Goal: Task Accomplishment & Management: Use online tool/utility

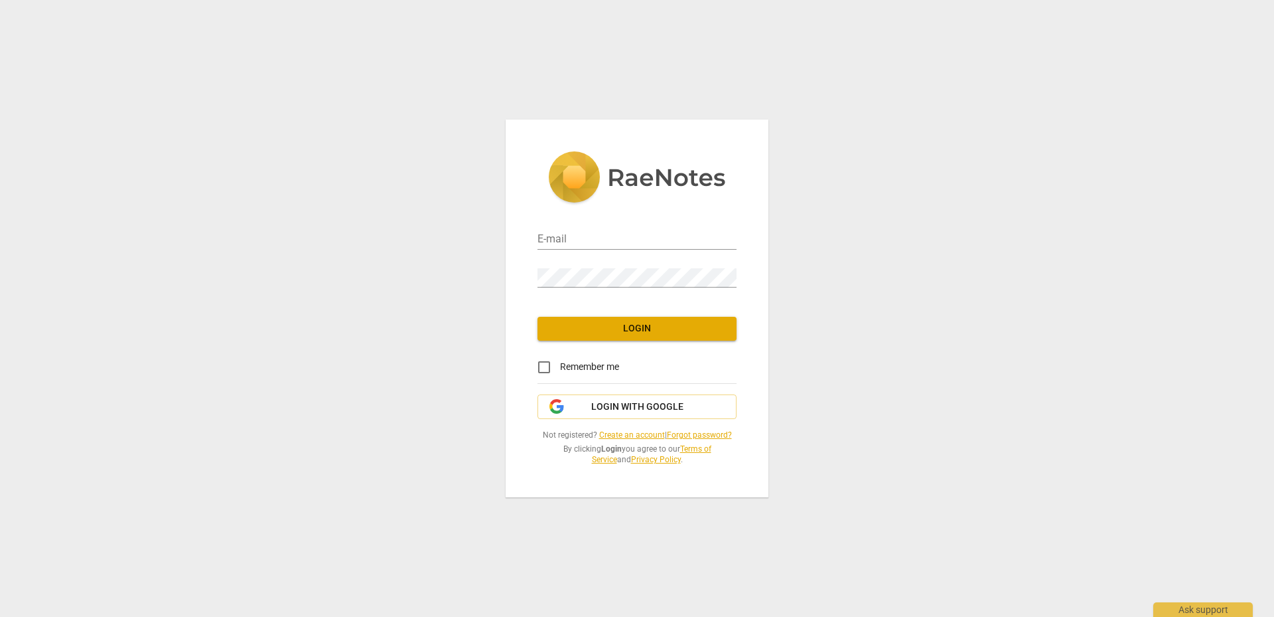
click at [577, 218] on div "E-mail" at bounding box center [637, 233] width 199 height 38
click at [577, 242] on input "email" at bounding box center [637, 239] width 199 height 19
type input "[PERSON_NAME][EMAIL_ADDRESS][PERSON_NAME][DOMAIN_NAME]"
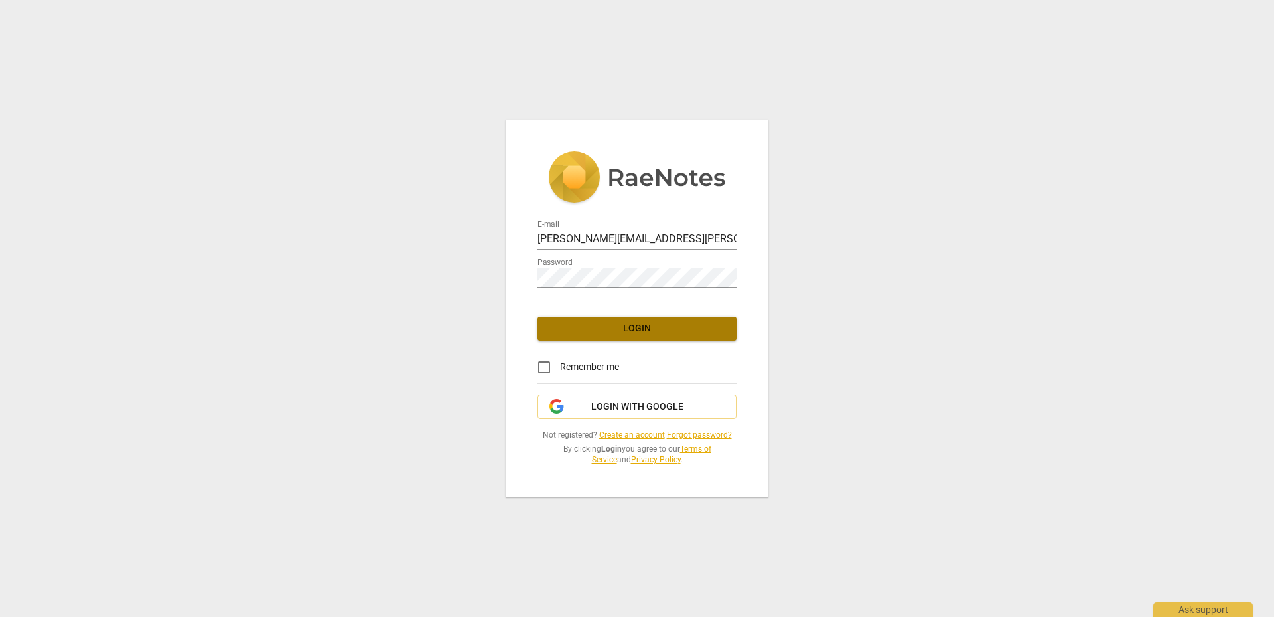
click at [617, 326] on span "Login" at bounding box center [637, 328] width 178 height 13
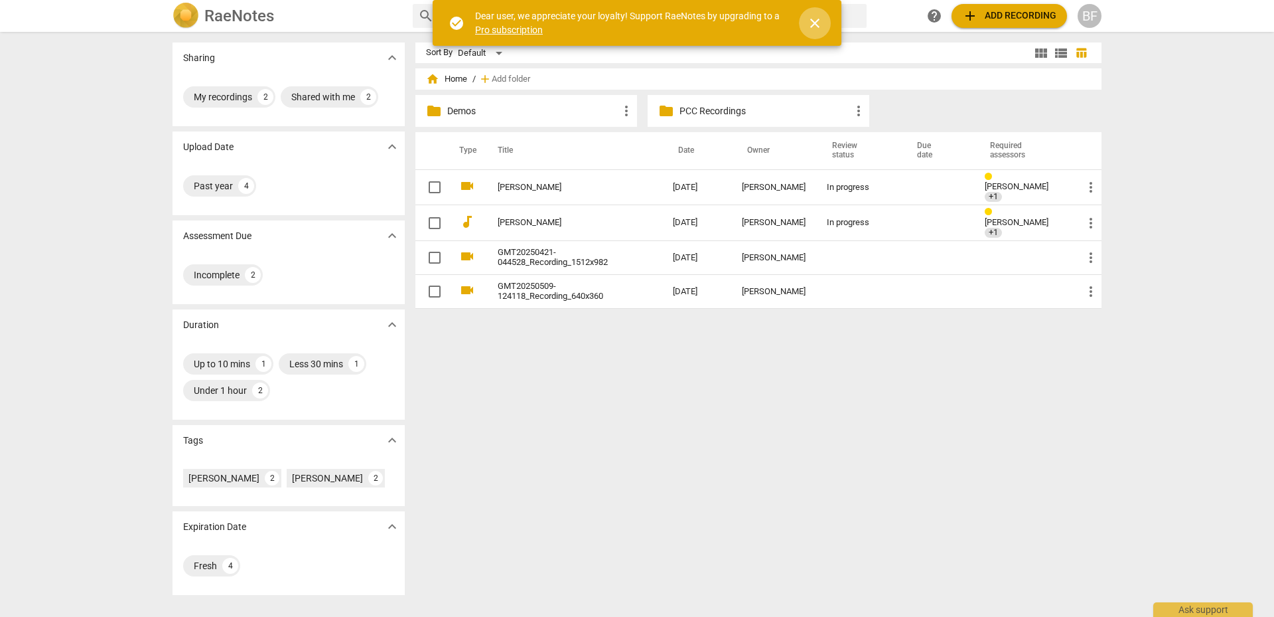
click at [808, 23] on span "close" at bounding box center [815, 23] width 16 height 16
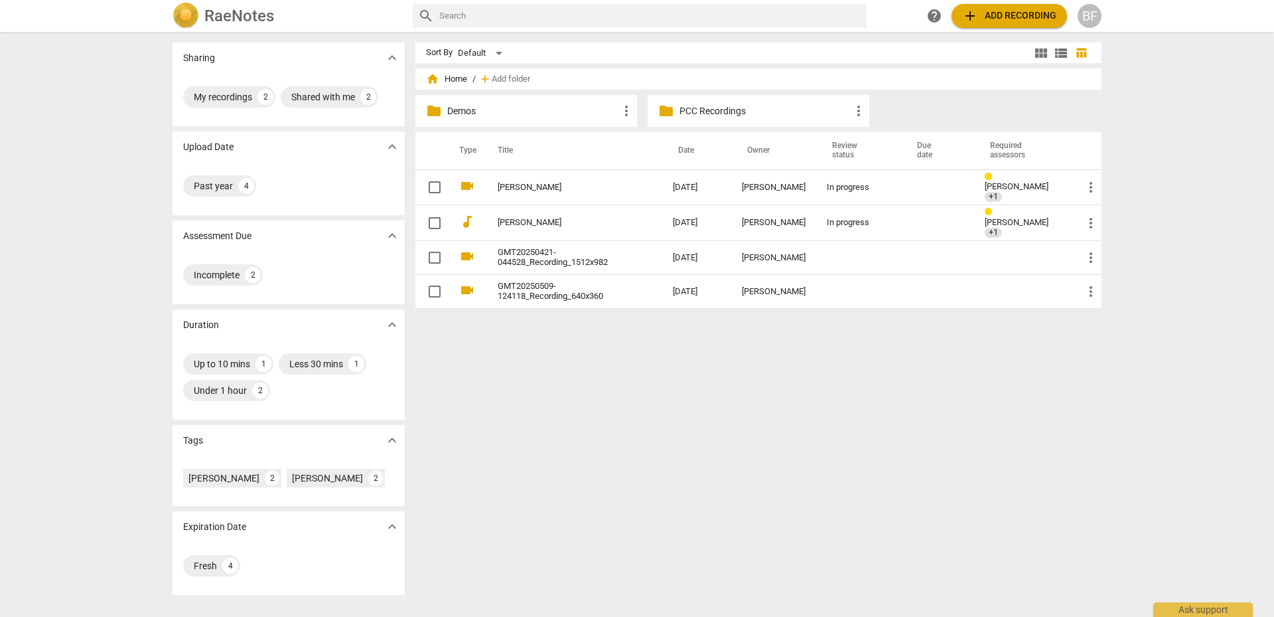
click at [1000, 190] on div "[PERSON_NAME] +1" at bounding box center [1023, 188] width 77 height 30
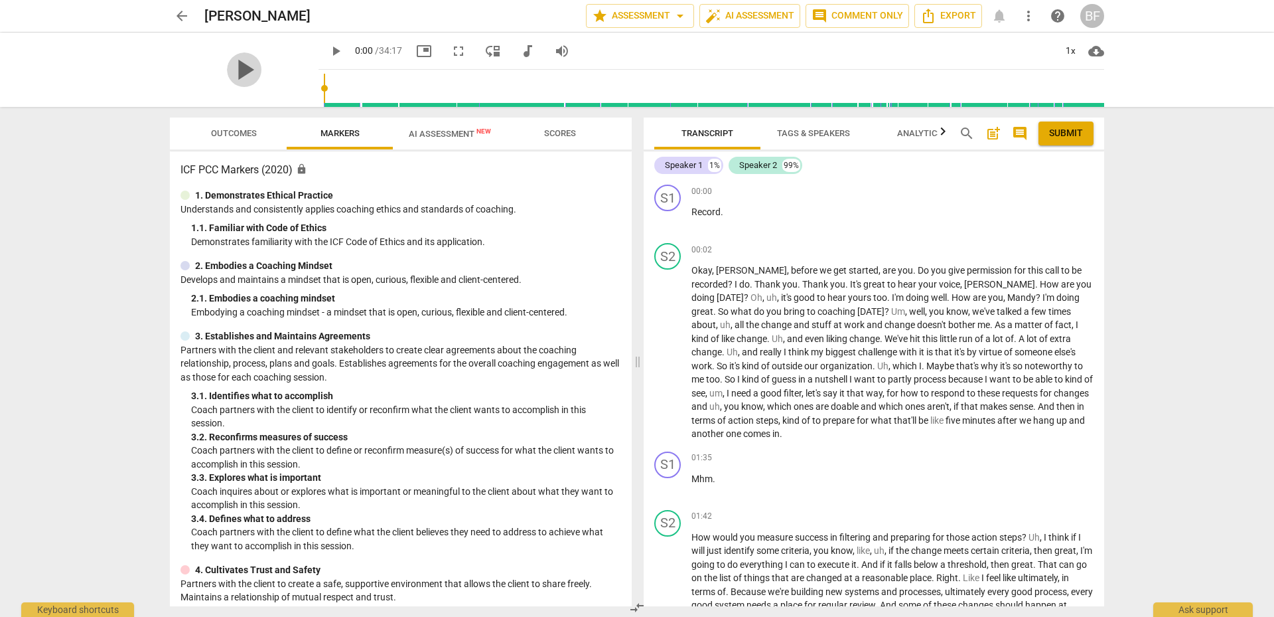
click at [247, 78] on span "play_arrow" at bounding box center [244, 69] width 35 height 35
click at [0, 0] on span "pause" at bounding box center [0, 0] width 0 height 0
type input "7"
drag, startPoint x: 840, startPoint y: 315, endPoint x: 734, endPoint y: 130, distance: 212.9
click at [184, 23] on span "arrow_back" at bounding box center [182, 16] width 16 height 16
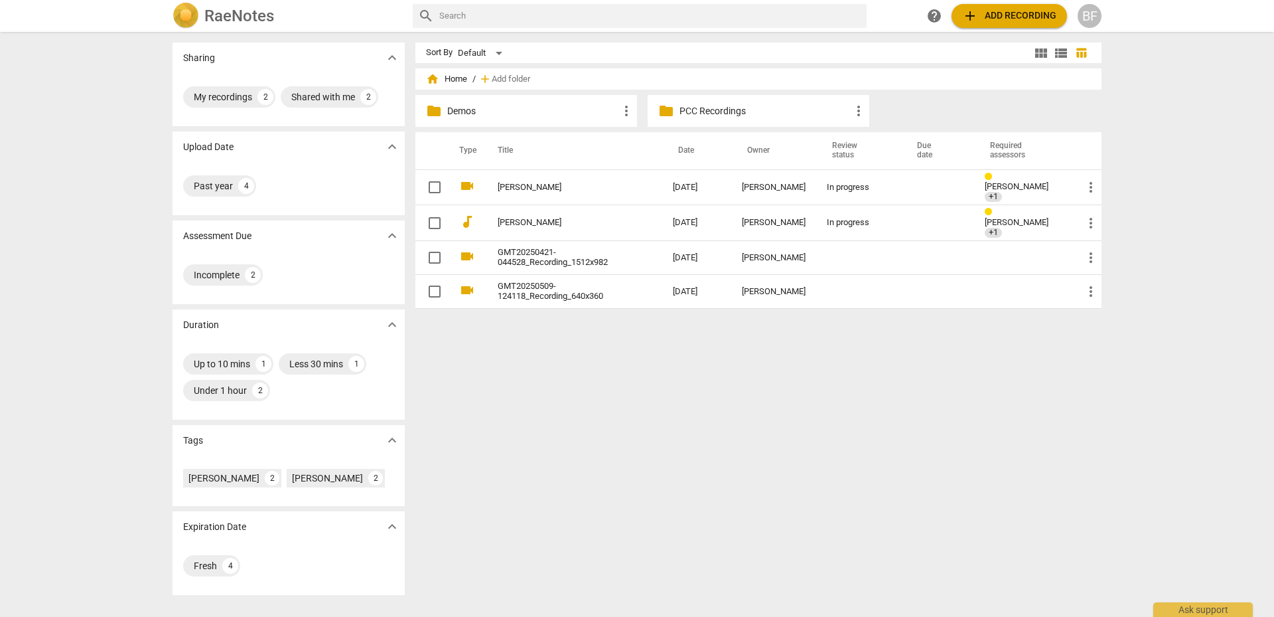
click at [508, 224] on link "[PERSON_NAME]" at bounding box center [561, 223] width 127 height 10
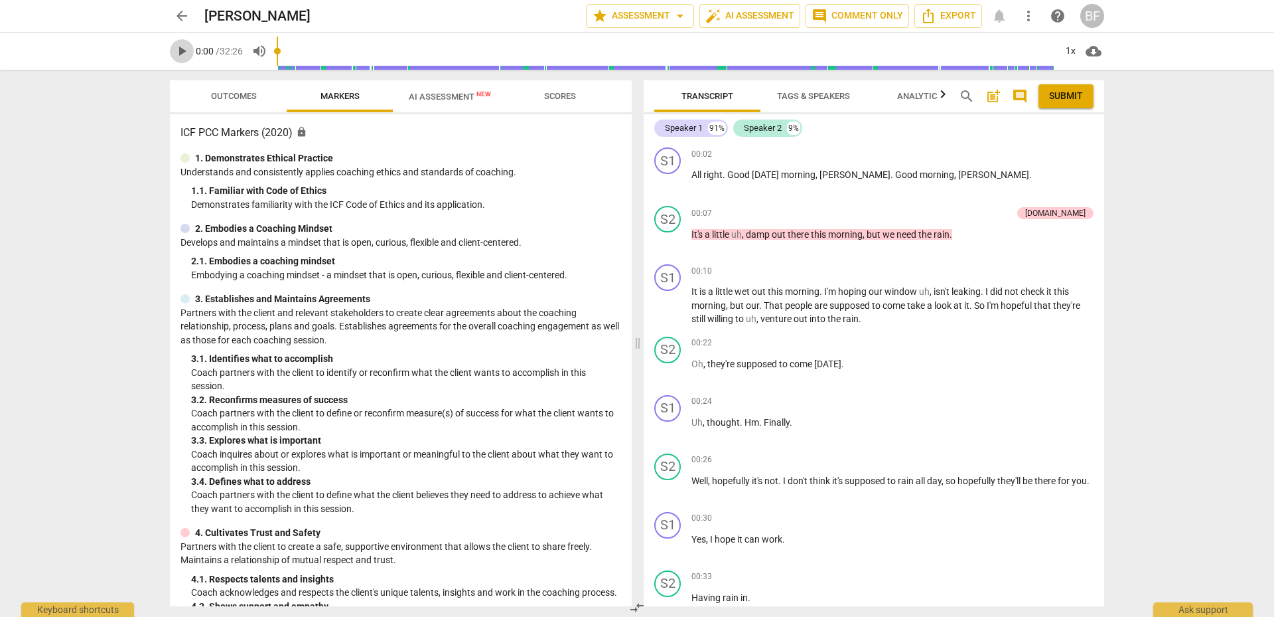
click at [183, 51] on span "play_arrow" at bounding box center [182, 51] width 16 height 16
click at [183, 51] on span "pause" at bounding box center [182, 51] width 16 height 16
type input "8"
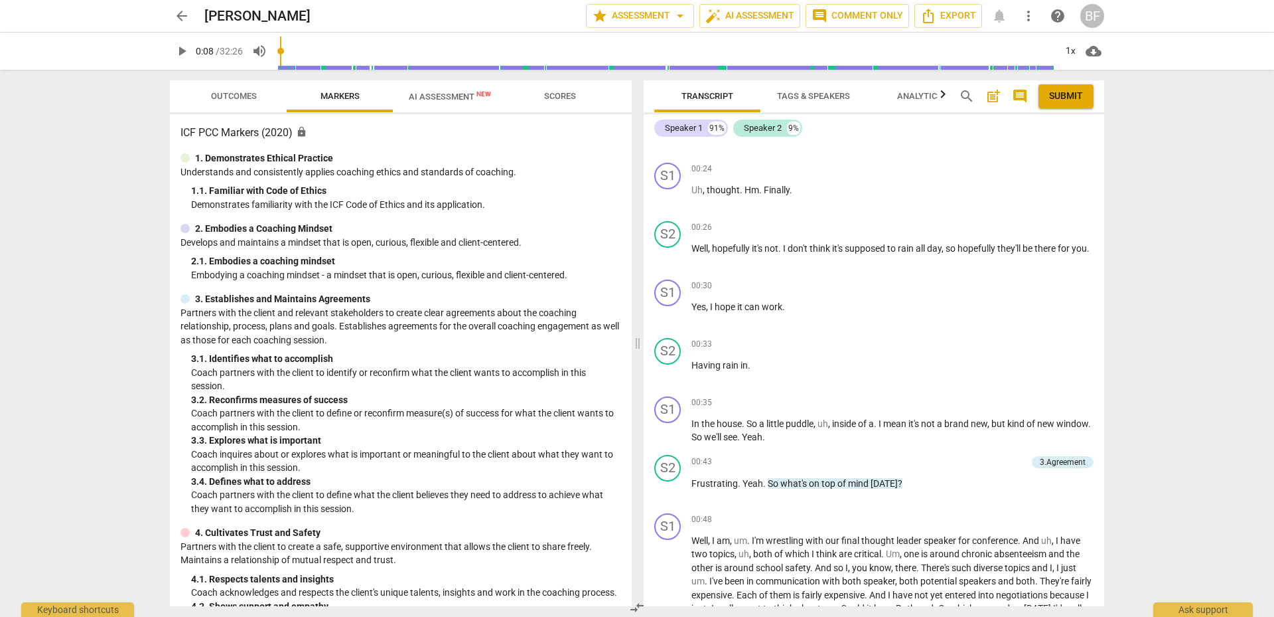
scroll to position [199, 0]
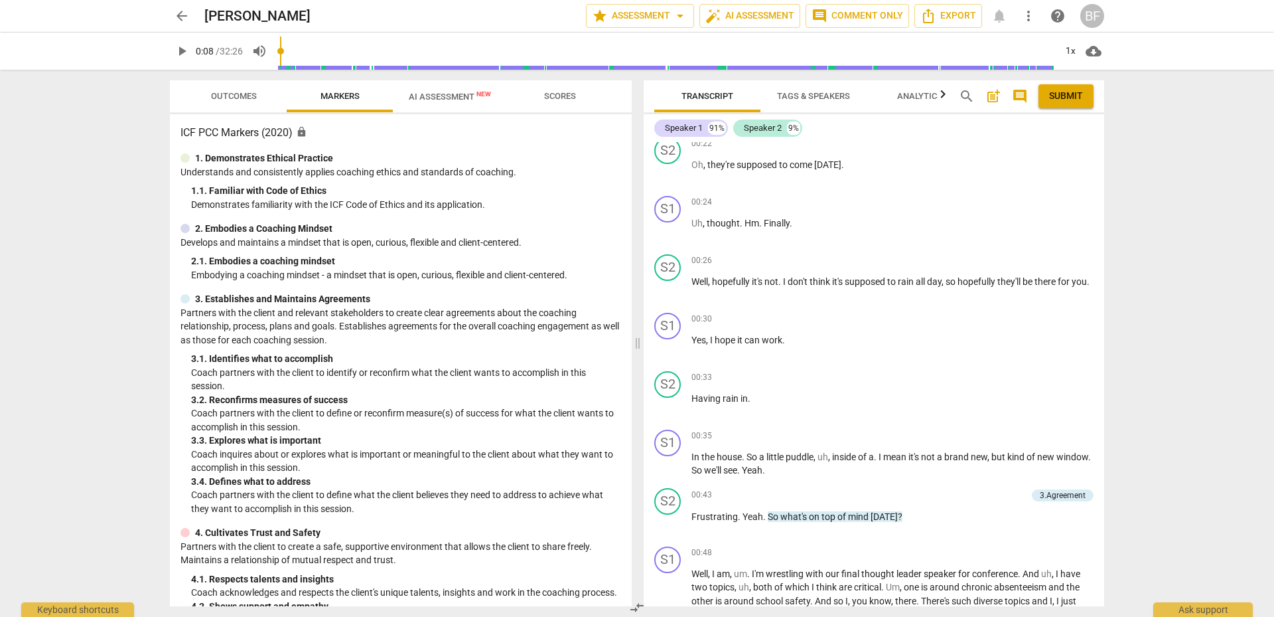
click at [528, 93] on span "Scores" at bounding box center [560, 97] width 106 height 18
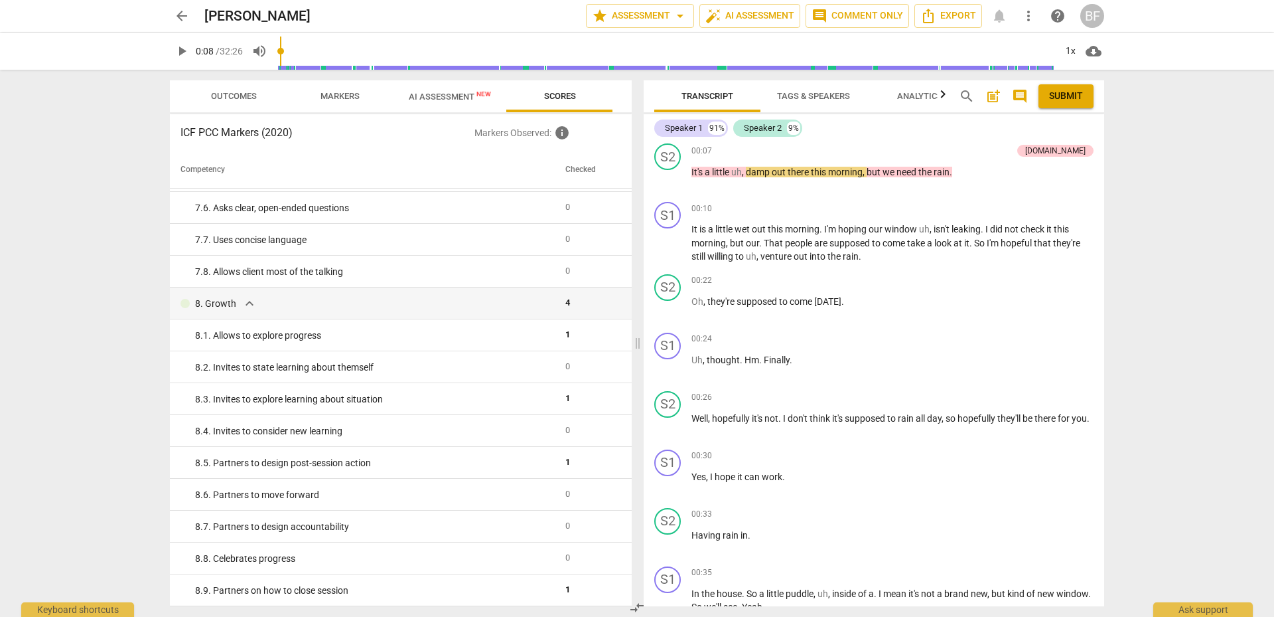
scroll to position [0, 0]
